Goal: Task Accomplishment & Management: Manage account settings

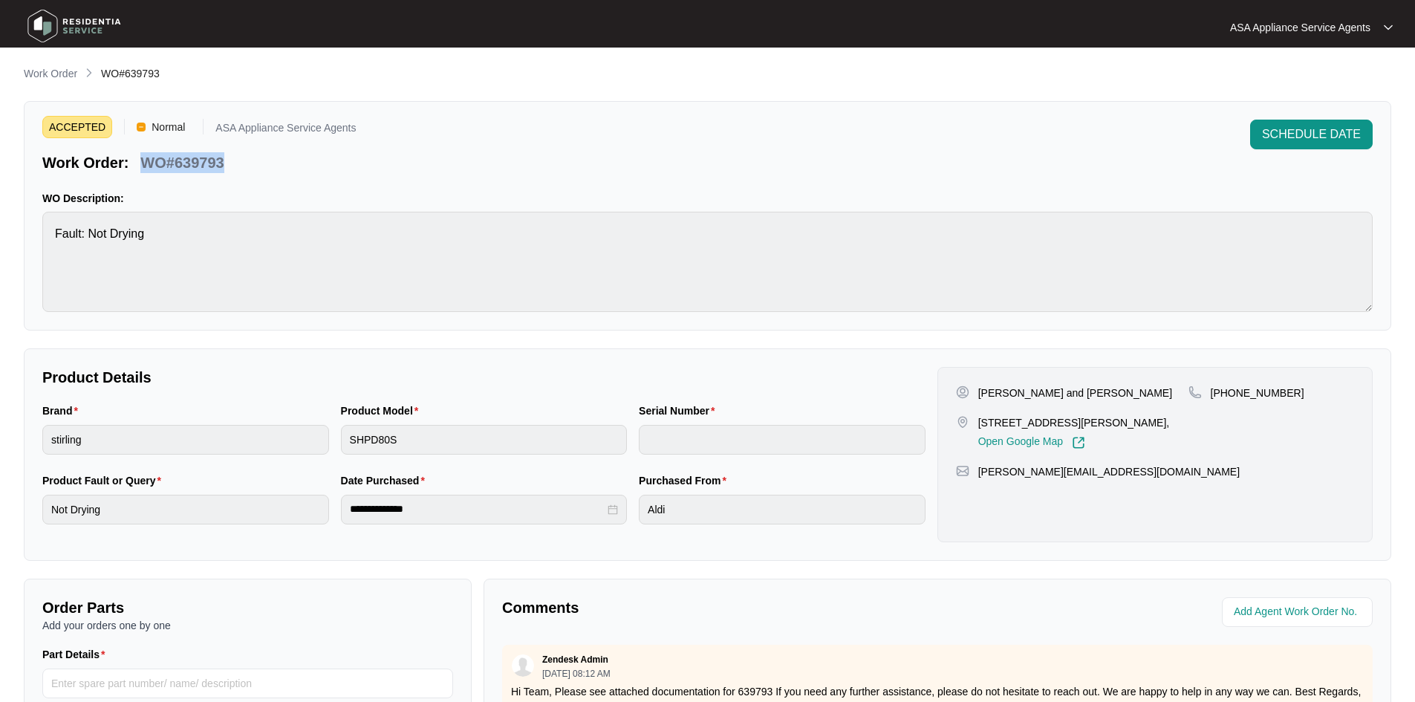
click at [59, 74] on p "Work Order" at bounding box center [50, 73] width 53 height 15
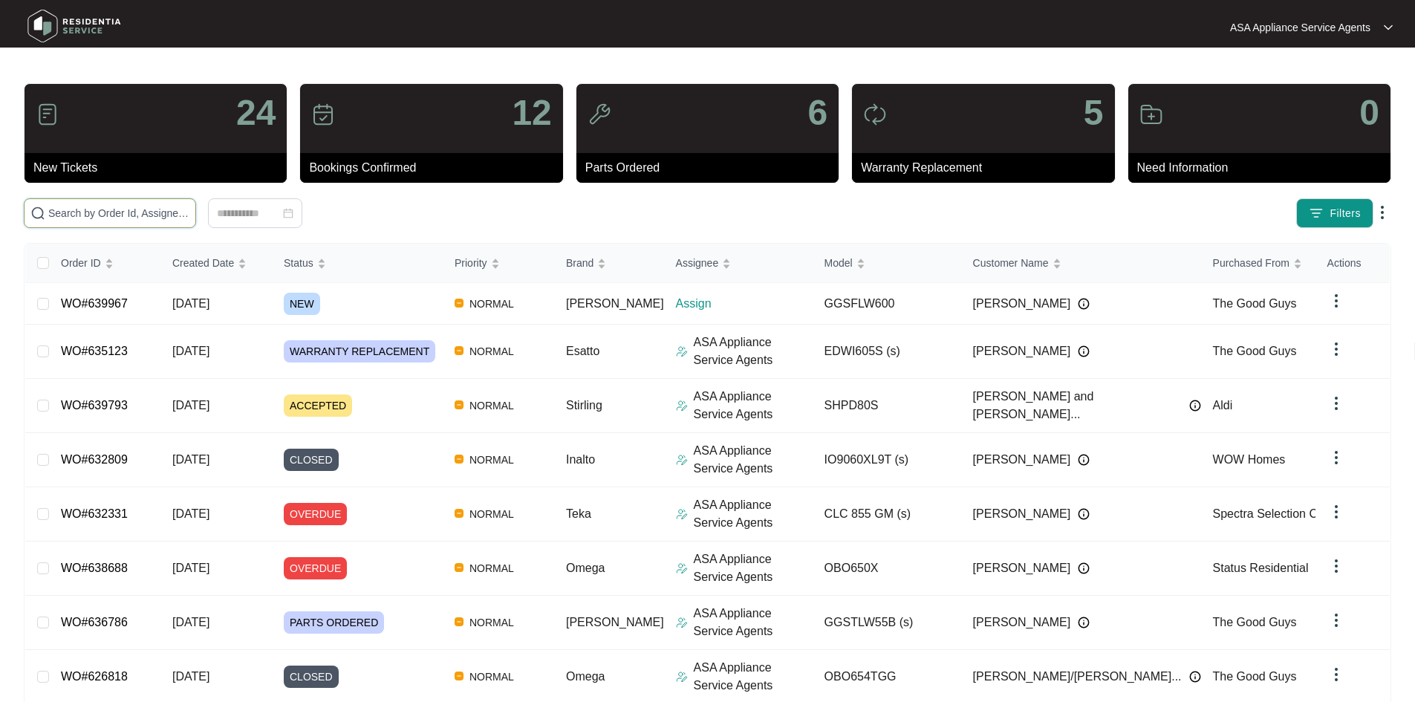
click at [187, 215] on input "text" at bounding box center [118, 213] width 141 height 16
paste input "639967"
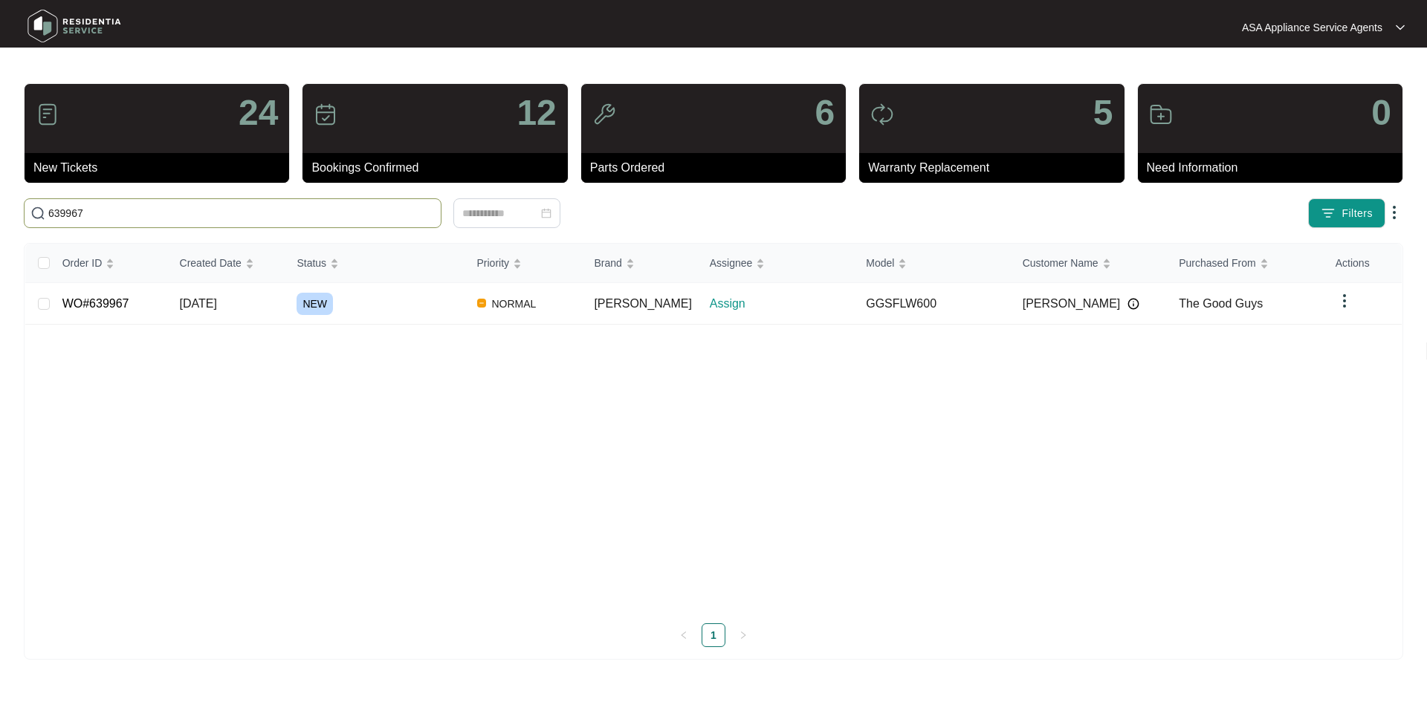
type input "639967"
click at [343, 305] on div "NEW" at bounding box center [380, 304] width 168 height 22
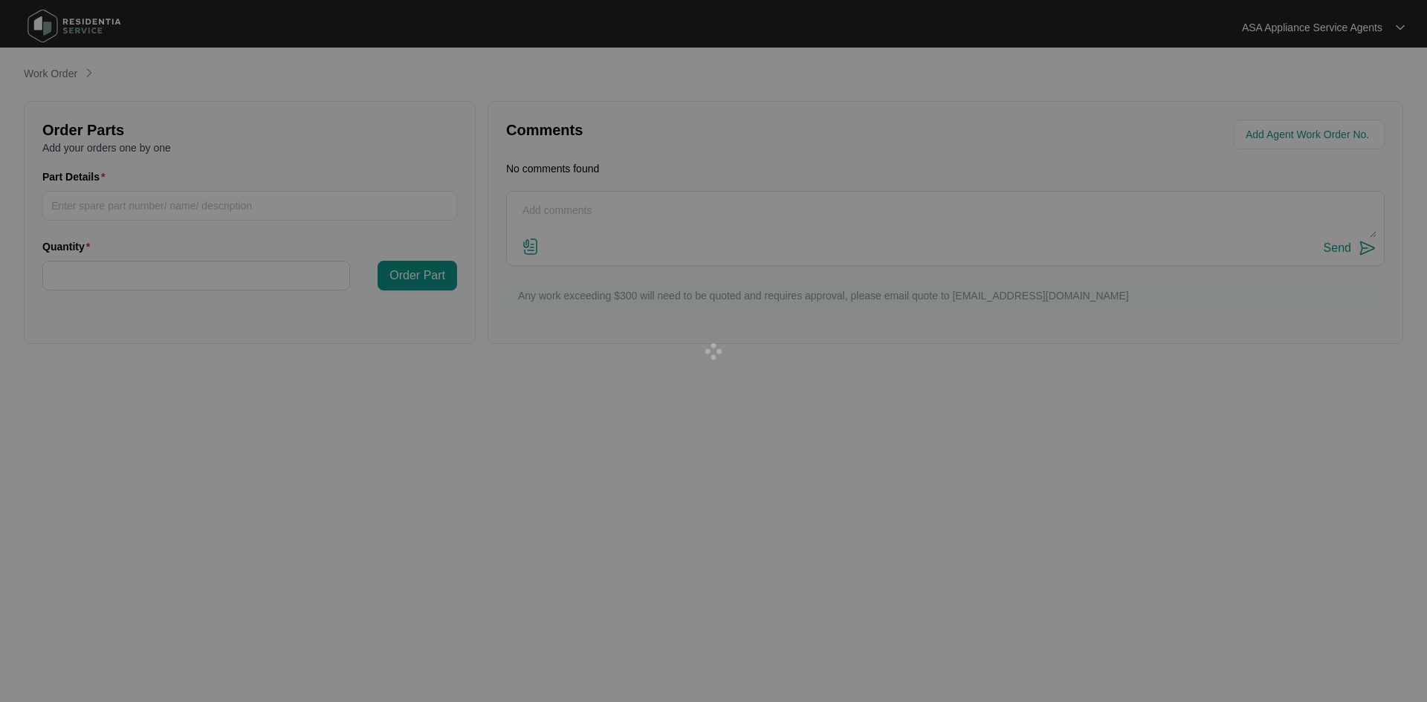
click at [343, 305] on div at bounding box center [713, 351] width 1427 height 702
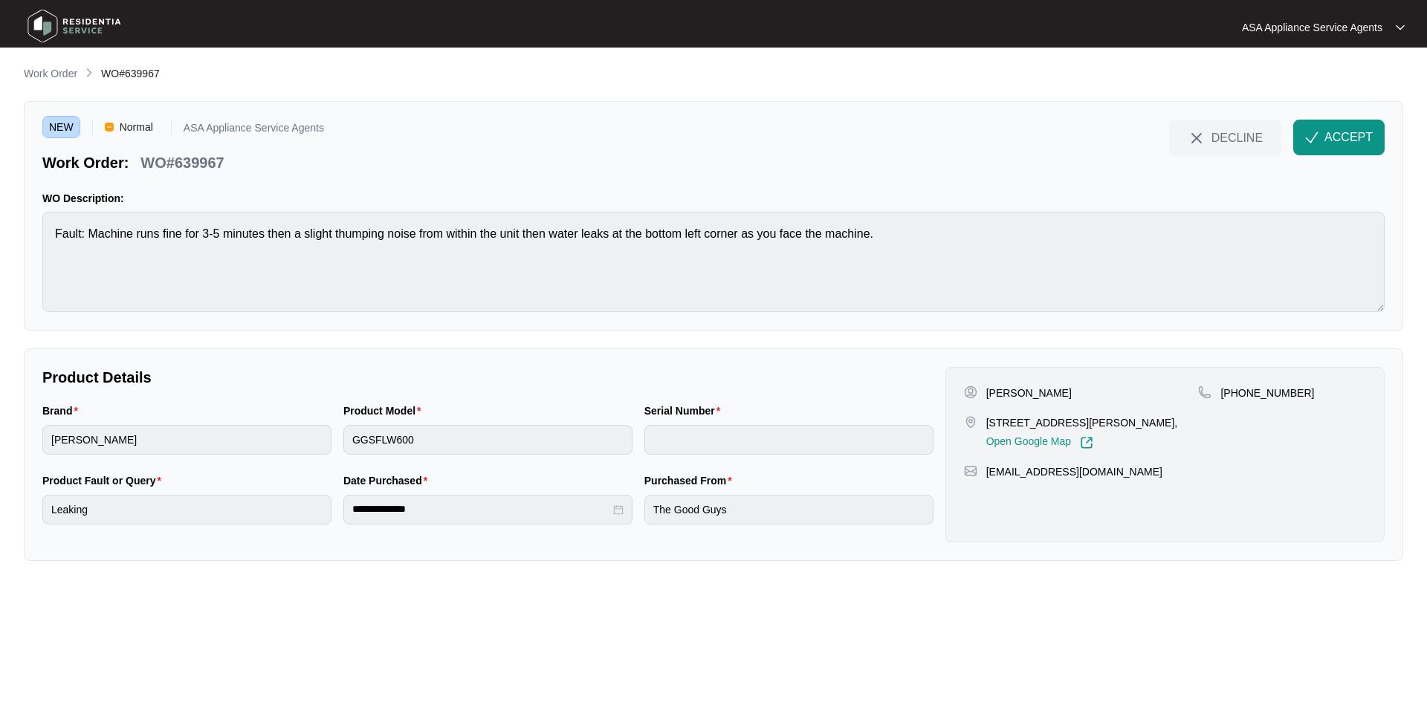
click at [1029, 392] on p "[PERSON_NAME]" at bounding box center [1028, 393] width 85 height 15
copy p "Bayley"
click at [993, 396] on p "[PERSON_NAME]" at bounding box center [1028, 393] width 85 height 15
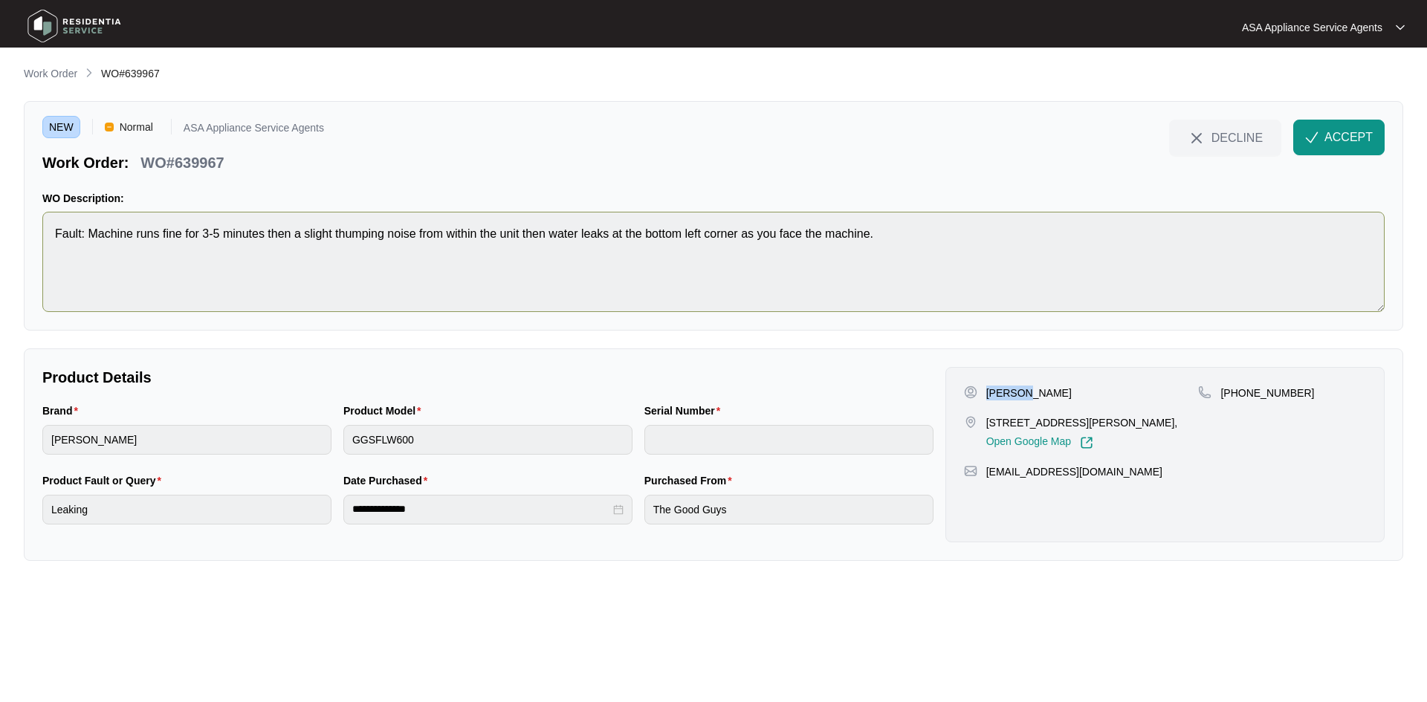
copy p "[PERSON_NAME]"
drag, startPoint x: 1045, startPoint y: 424, endPoint x: 995, endPoint y: 423, distance: 50.5
click at [995, 423] on p "[STREET_ADDRESS][PERSON_NAME]," at bounding box center [1082, 422] width 192 height 15
drag, startPoint x: 986, startPoint y: 423, endPoint x: 1048, endPoint y: 425, distance: 61.7
click at [1048, 425] on p "[STREET_ADDRESS][PERSON_NAME]," at bounding box center [1082, 422] width 192 height 15
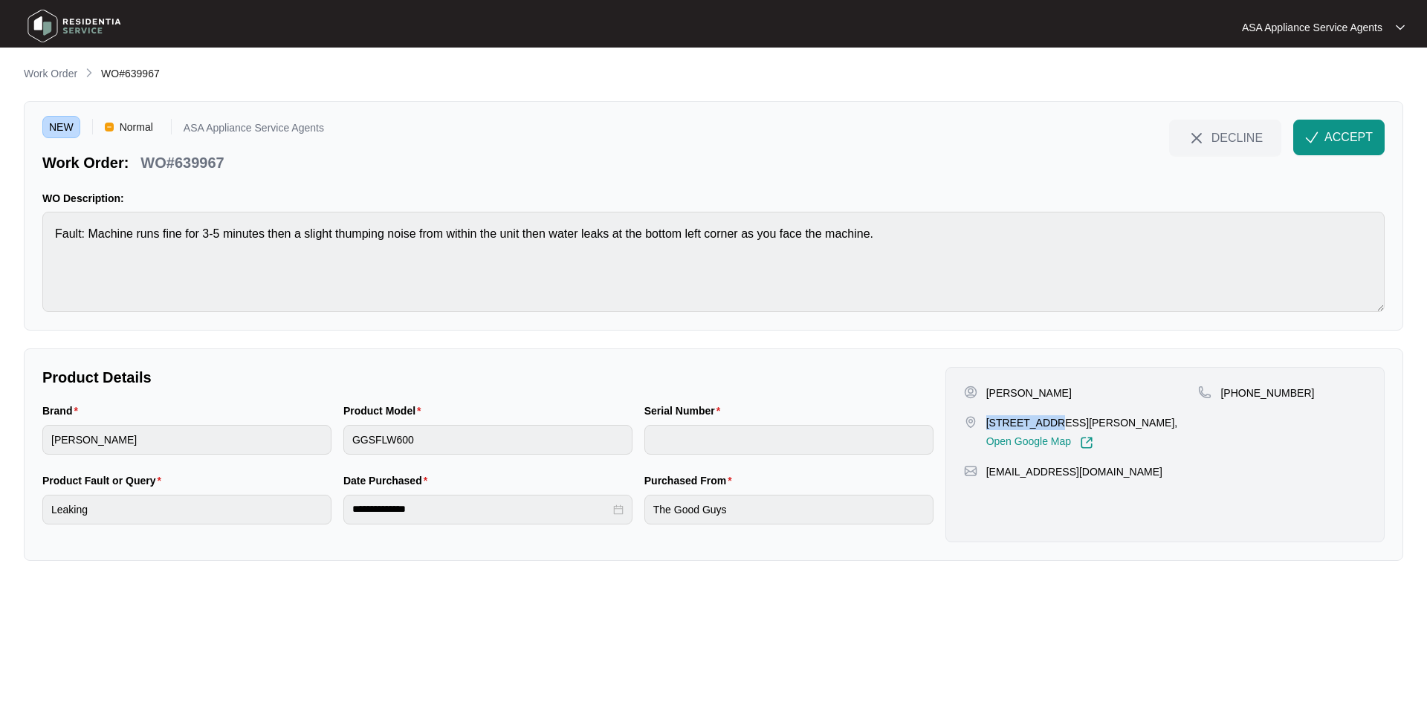
copy p "[STREET_ADDRESS][PERSON_NAME]"
click at [1061, 417] on p "[STREET_ADDRESS][PERSON_NAME]," at bounding box center [1082, 422] width 192 height 15
copy p "Carine"
drag, startPoint x: 1248, startPoint y: 393, endPoint x: 1303, endPoint y: 394, distance: 55.0
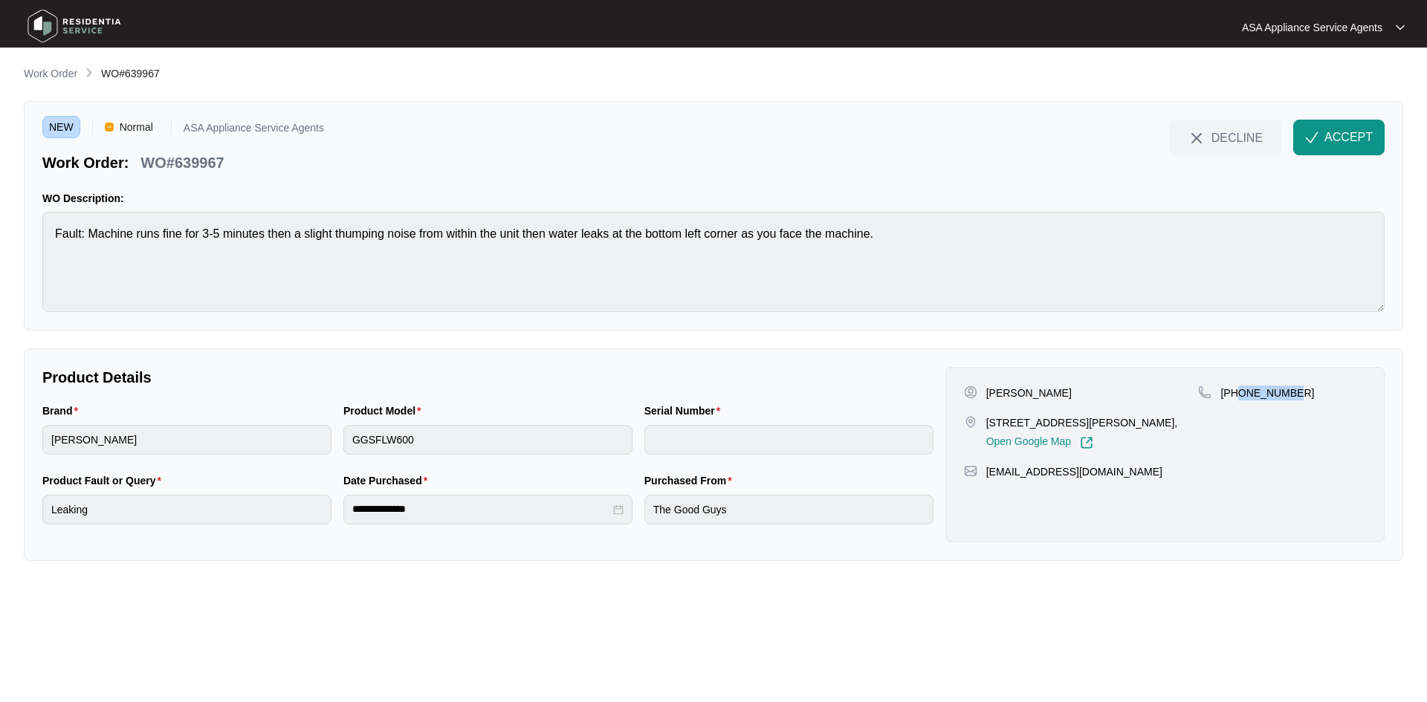
click at [1303, 394] on div "[PHONE_NUMBER]" at bounding box center [1282, 393] width 168 height 15
copy p "894136948"
click at [1057, 422] on p "[STREET_ADDRESS][PERSON_NAME]," at bounding box center [1082, 422] width 192 height 15
copy p "Carine"
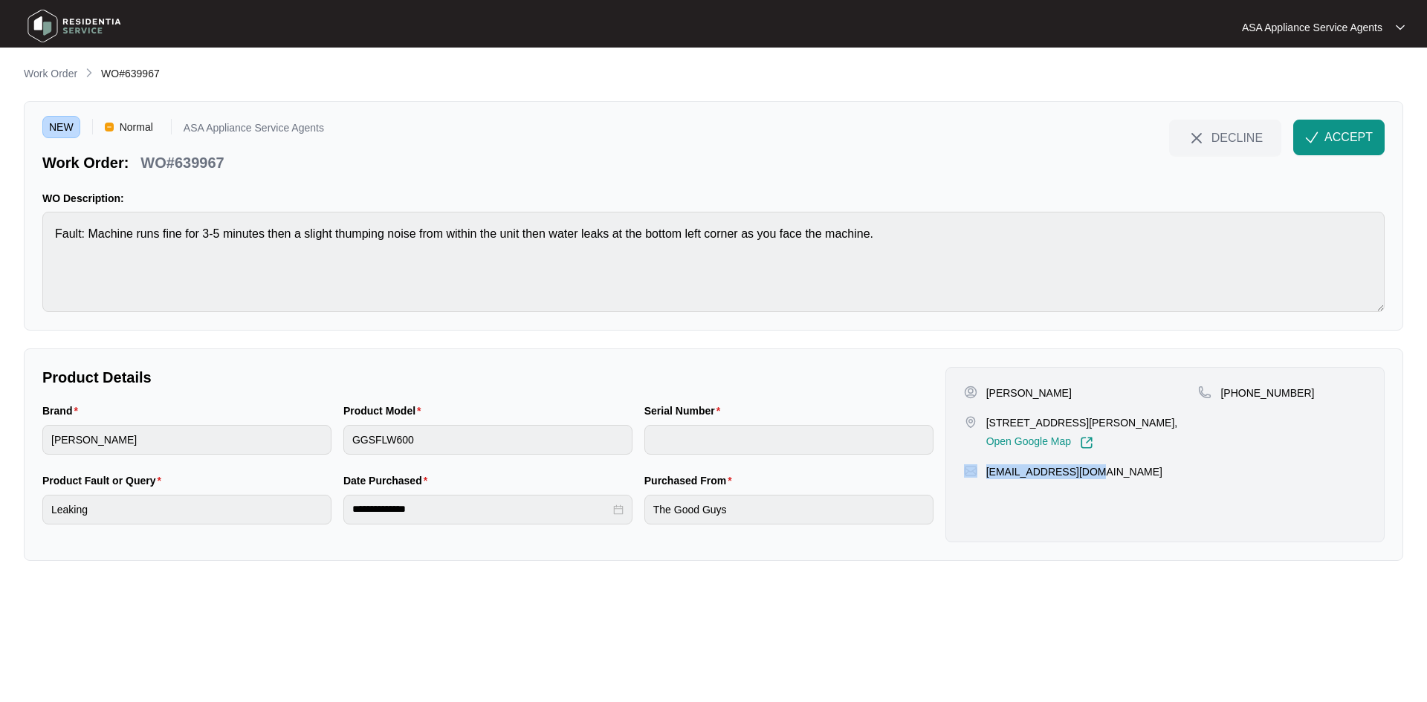
drag, startPoint x: 1097, startPoint y: 473, endPoint x: 979, endPoint y: 474, distance: 118.1
click at [979, 474] on div "[EMAIL_ADDRESS][DOMAIN_NAME]" at bounding box center [1165, 471] width 402 height 15
copy div "[EMAIL_ADDRESS][DOMAIN_NAME]"
drag, startPoint x: 231, startPoint y: 169, endPoint x: 140, endPoint y: 167, distance: 91.4
click at [140, 167] on div "Work Order: WO#639967" at bounding box center [183, 160] width 282 height 26
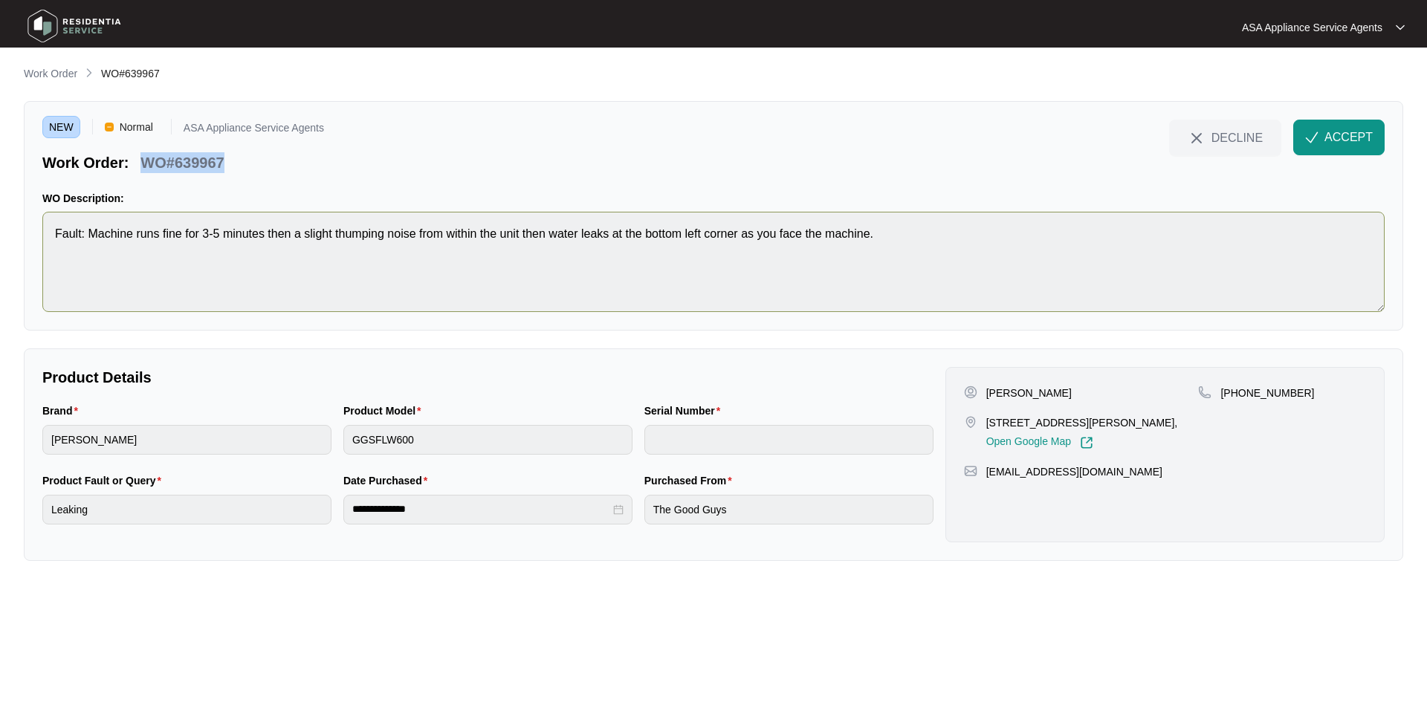
copy p "WO#639967"
click at [287, 433] on div "Brand [PERSON_NAME] Product Model GGSFLW600 Serial Number" at bounding box center [487, 438] width 903 height 70
click at [1323, 132] on button "ACCEPT" at bounding box center [1338, 138] width 91 height 36
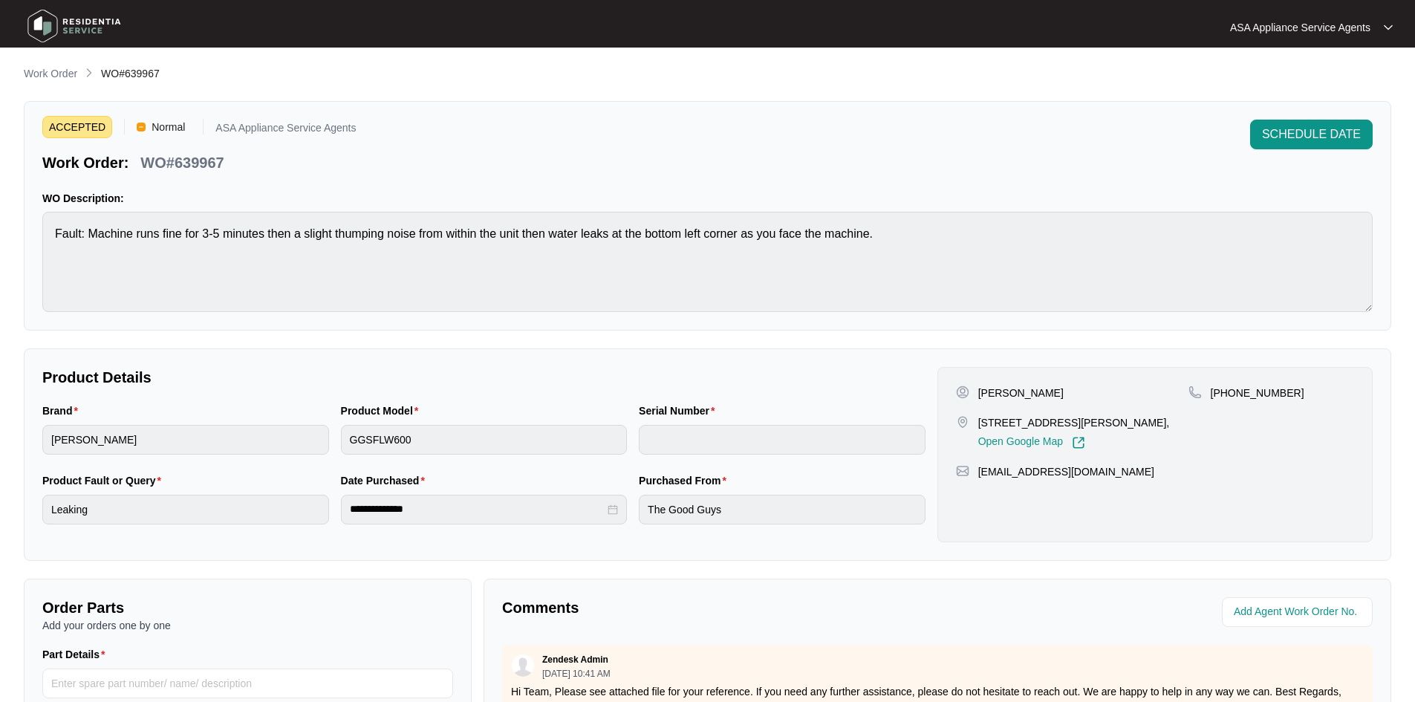
click at [125, 59] on main "**********" at bounding box center [707, 492] width 1415 height 985
